Goal: Navigation & Orientation: Find specific page/section

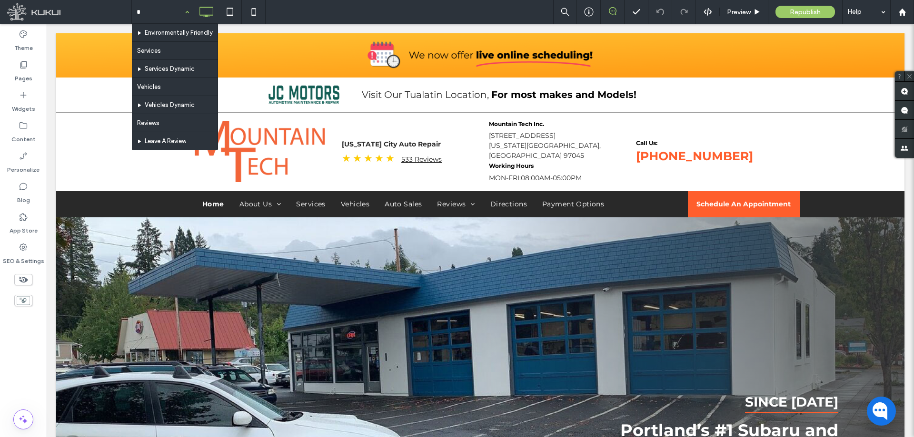
type input "**"
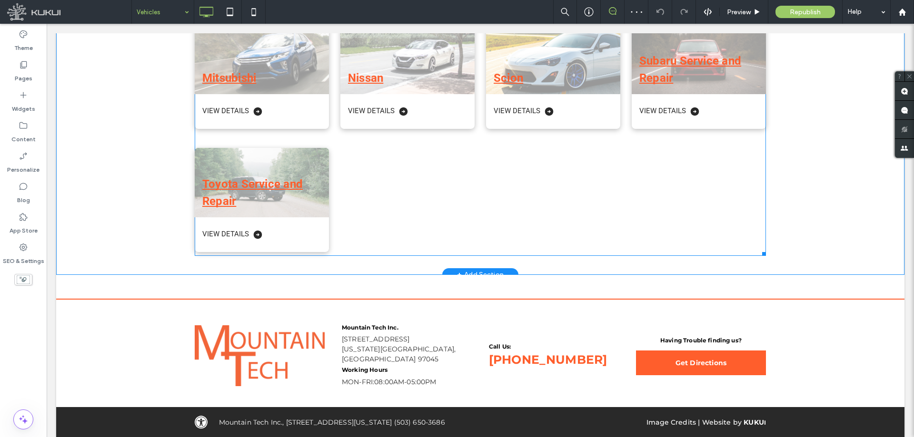
scroll to position [507, 0]
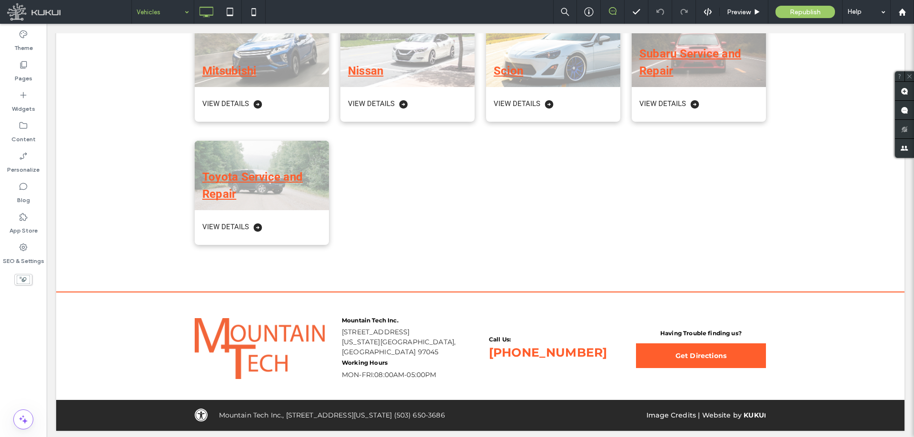
click at [147, 17] on input at bounding box center [161, 12] width 48 height 24
type input "***"
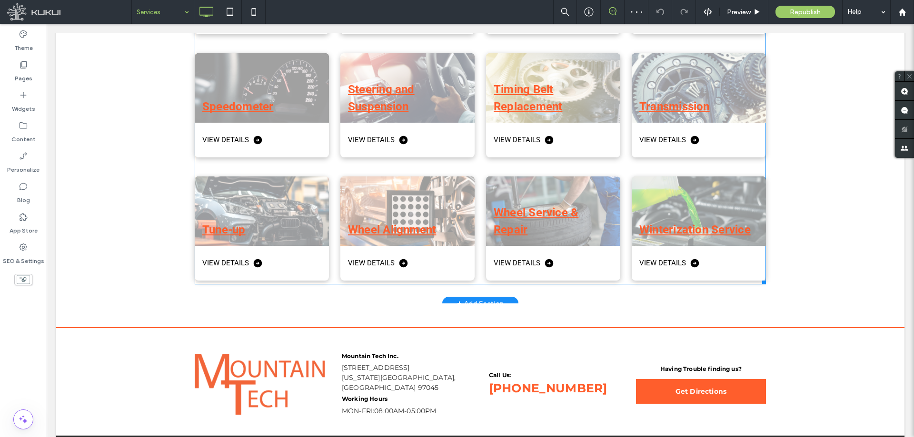
scroll to position [1569, 0]
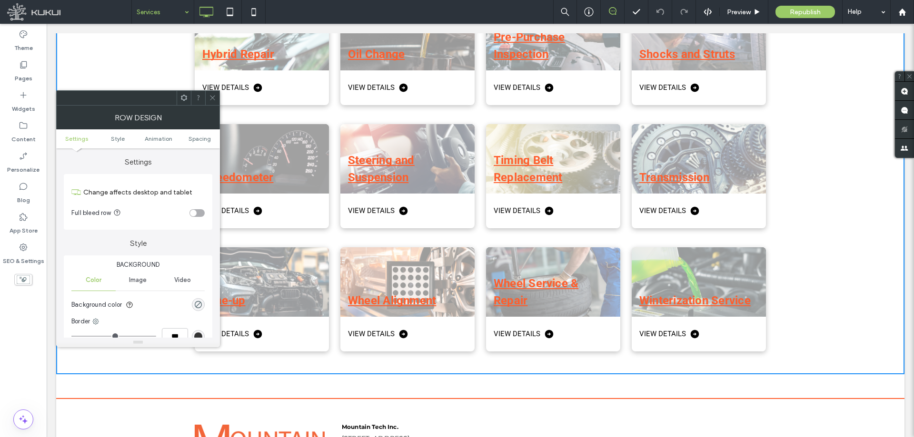
click at [208, 105] on div at bounding box center [212, 98] width 14 height 14
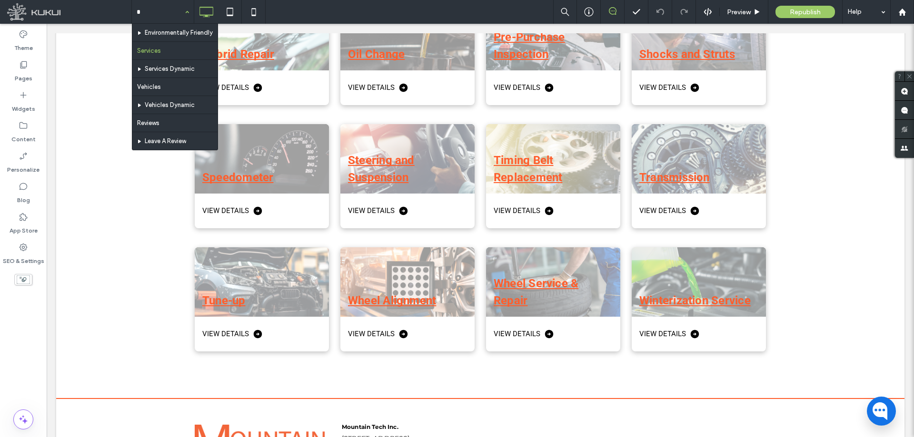
type input "**"
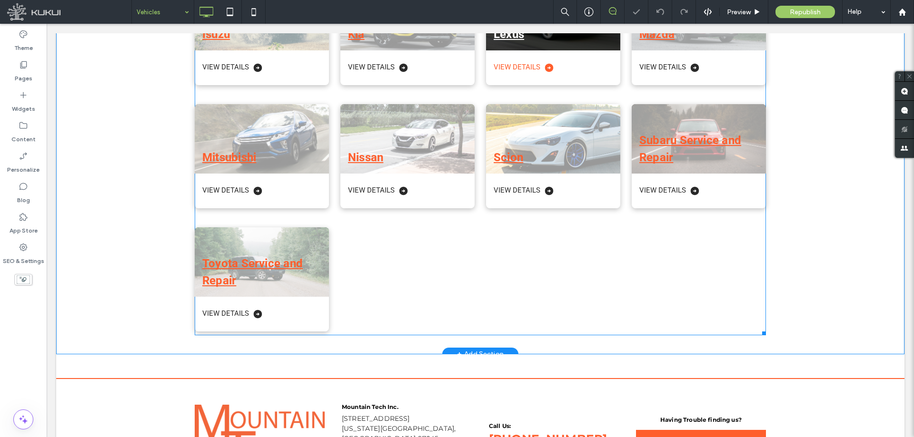
scroll to position [428, 0]
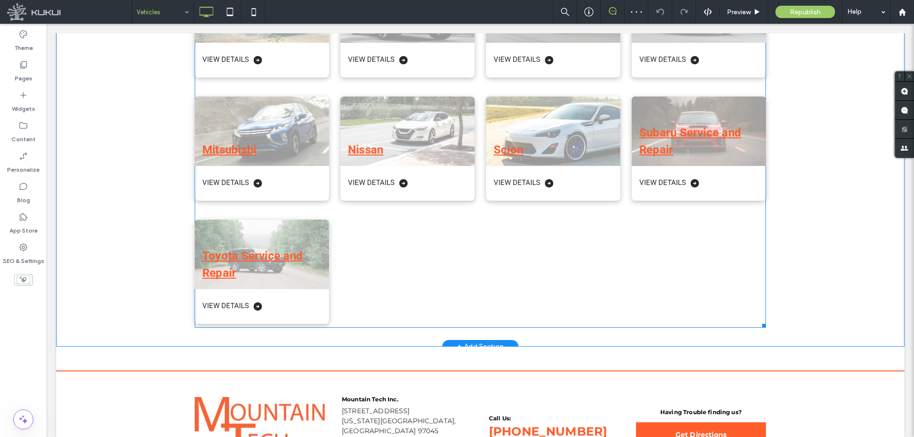
click at [482, 252] on div "Acura View Details Honda Service and Repair View Details Hyundai View Details I…" at bounding box center [474, 81] width 583 height 493
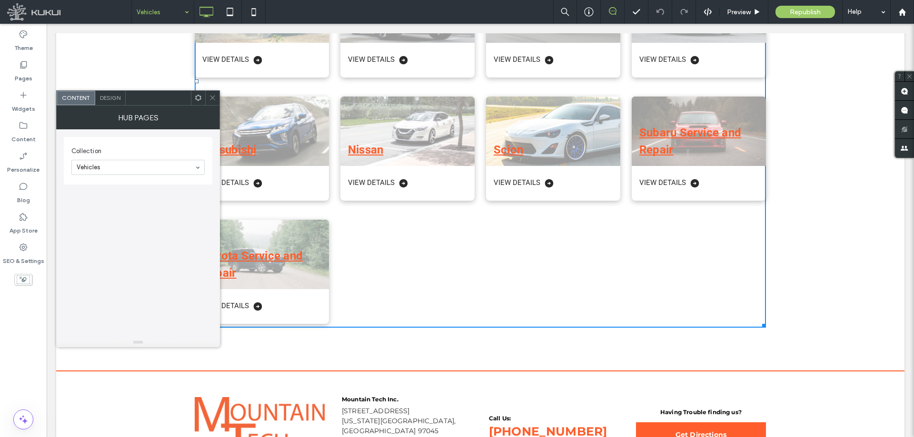
click at [212, 100] on icon at bounding box center [212, 97] width 7 height 7
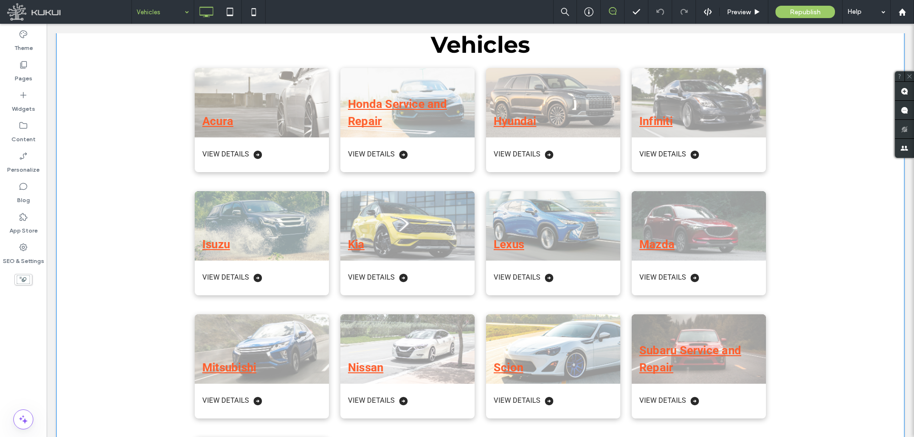
scroll to position [190, 0]
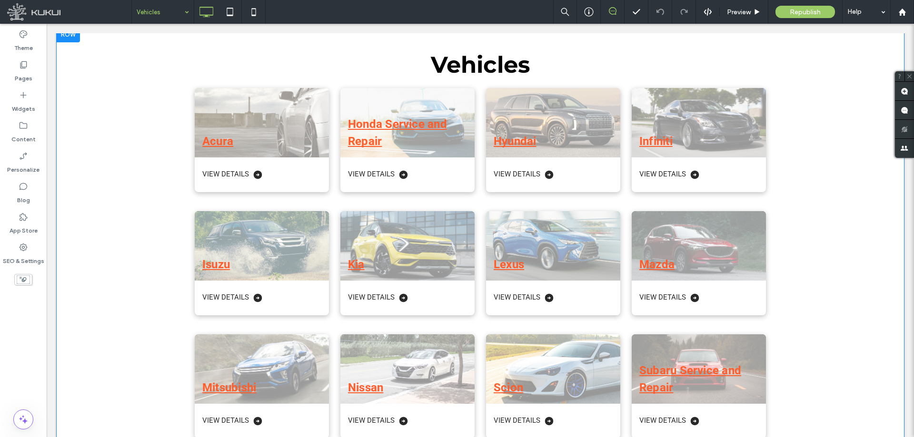
click at [123, 138] on div "Vehicles Acura View Details Honda Service and Repair View Details Hyundai View …" at bounding box center [480, 306] width 848 height 558
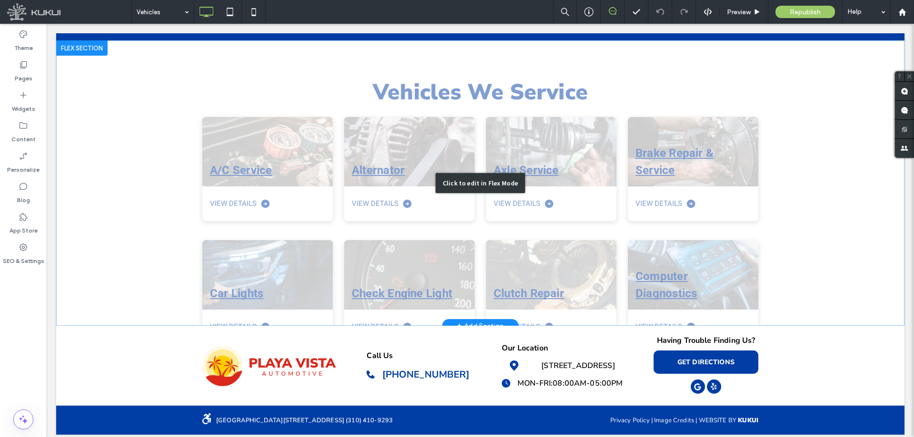
click at [255, 155] on div "Click to edit in Flex Mode" at bounding box center [480, 183] width 848 height 286
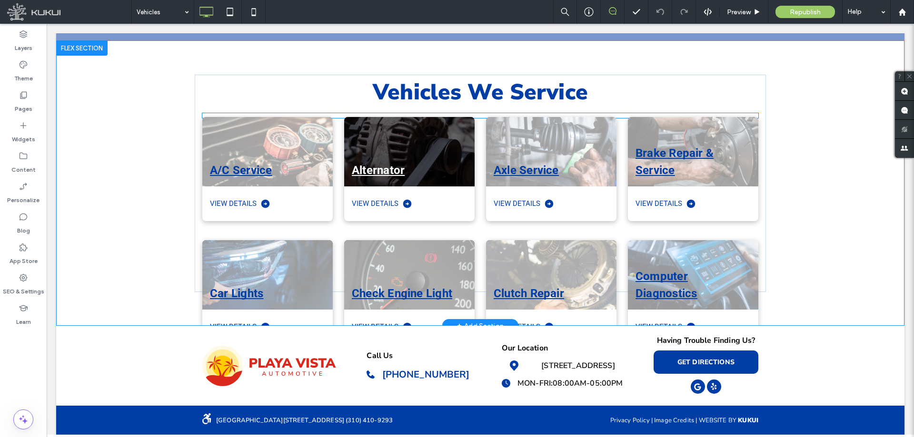
scroll to position [88, 0]
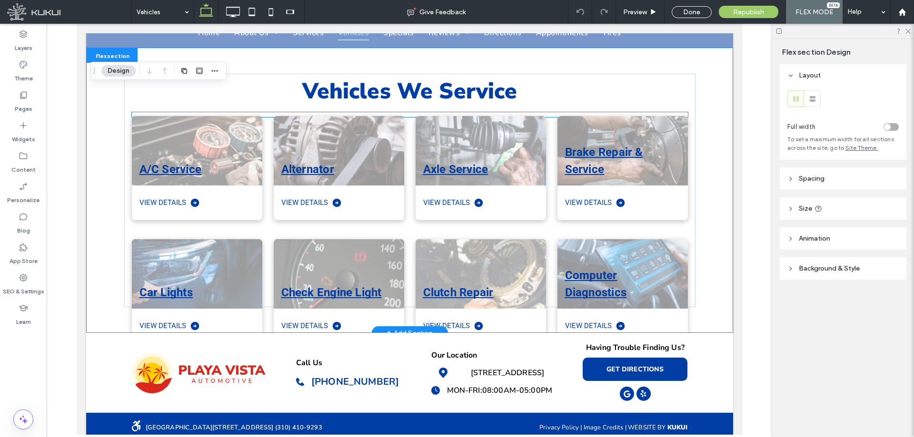
click at [128, 101] on div "A/C Service View Details" at bounding box center [191, 162] width 142 height 123
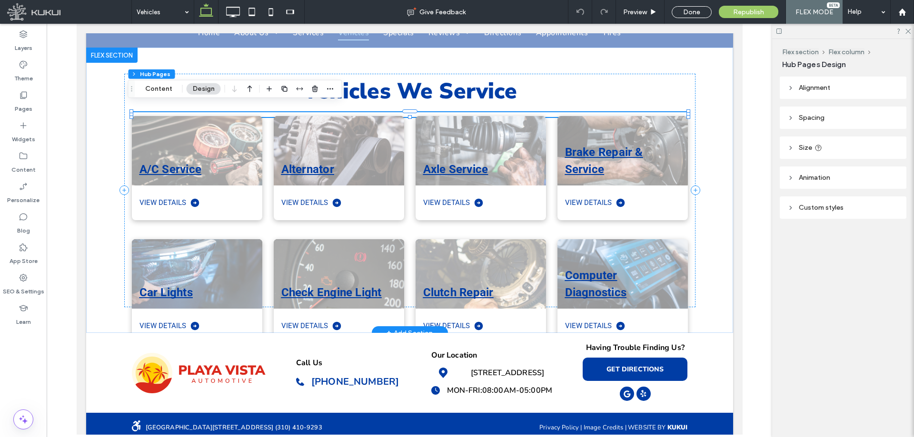
click at [120, 101] on div "A/C Service View Details" at bounding box center [191, 162] width 142 height 123
click at [886, 144] on header "Size" at bounding box center [843, 148] width 127 height 22
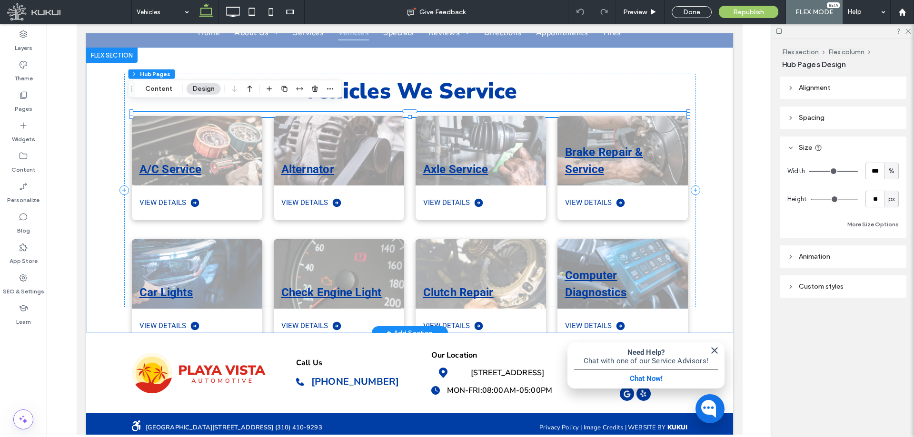
click at [122, 101] on div "A/C Service View Details" at bounding box center [191, 162] width 142 height 123
click at [124, 74] on div "Vehicles We Service A/C Service View Details Alternator View Details Axle Servi…" at bounding box center [409, 191] width 571 height 234
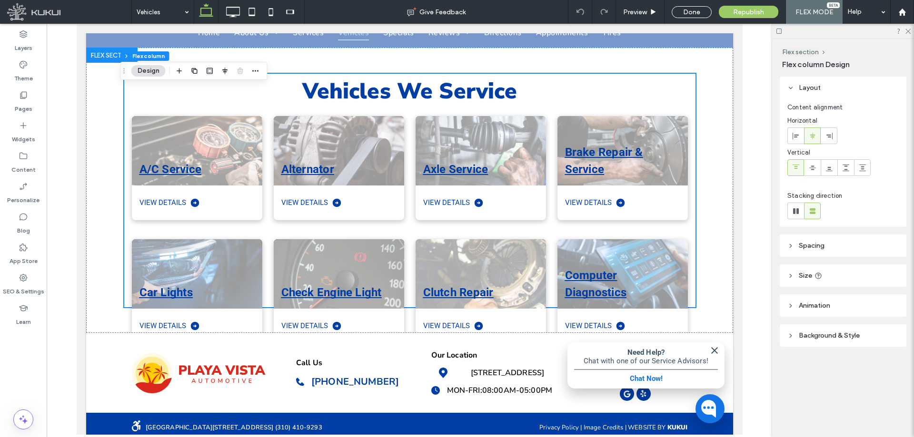
click at [841, 278] on header "Size" at bounding box center [843, 276] width 127 height 22
click at [807, 49] on button "Flex section" at bounding box center [800, 52] width 37 height 8
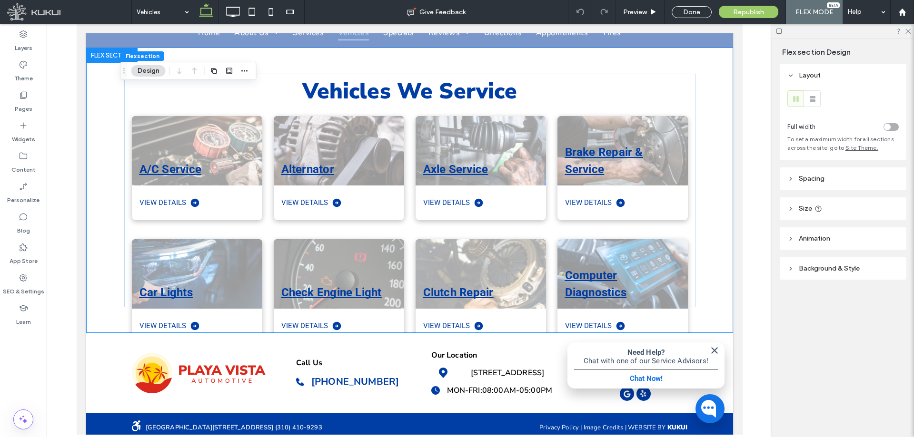
click at [816, 210] on icon at bounding box center [818, 209] width 8 height 8
